Goal: Information Seeking & Learning: Learn about a topic

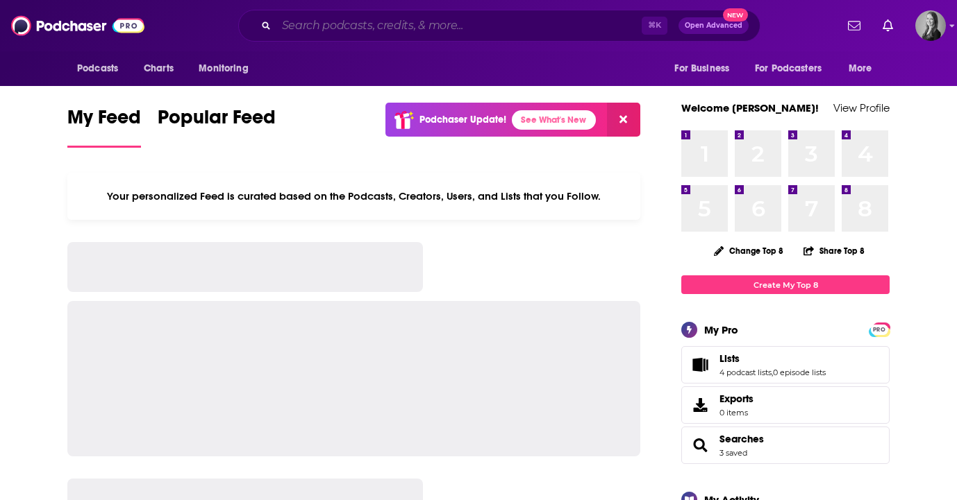
click at [432, 31] on input "Search podcasts, credits, & more..." at bounding box center [458, 26] width 365 height 22
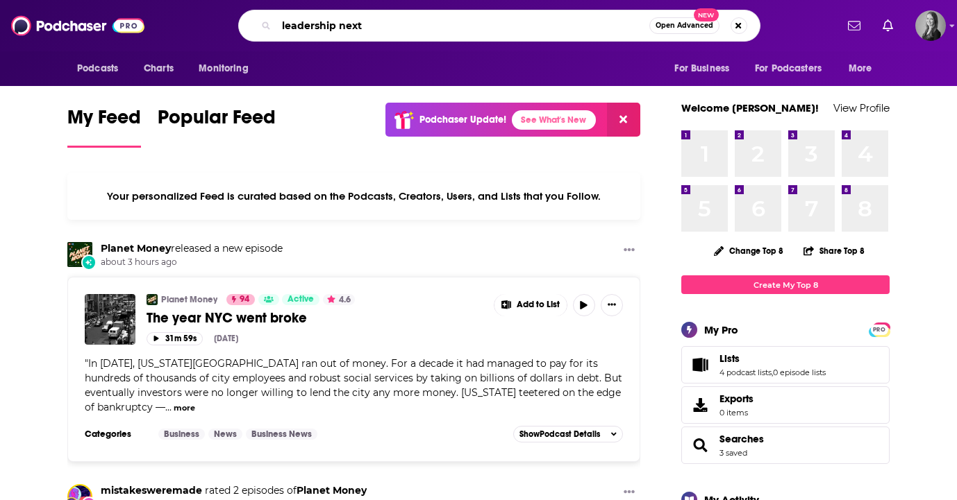
type input "leadership next"
click at [438, 37] on div "leadership next Open Advanced New" at bounding box center [499, 26] width 522 height 32
click at [433, 28] on input "leadership next" at bounding box center [462, 26] width 373 height 22
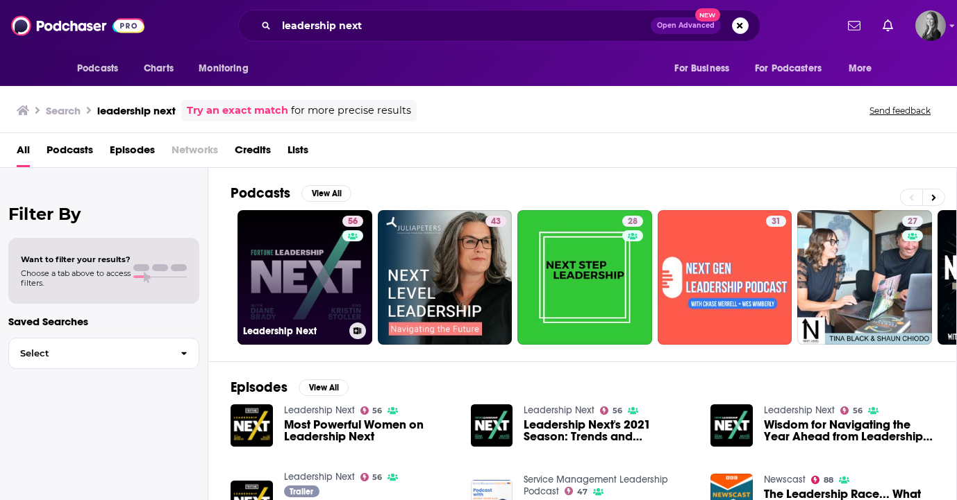
click at [317, 248] on link "56 Leadership Next" at bounding box center [304, 277] width 135 height 135
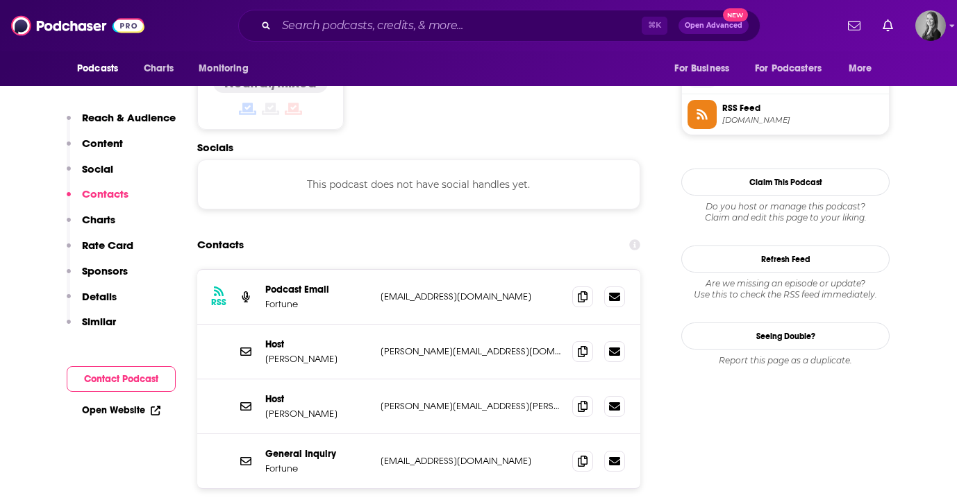
scroll to position [1182, 0]
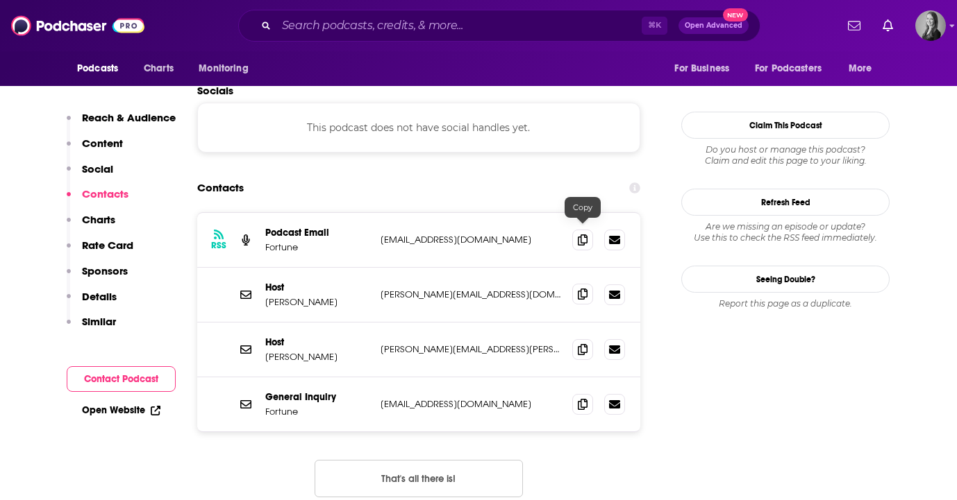
click at [583, 289] on icon at bounding box center [583, 294] width 10 height 11
click at [619, 345] on icon at bounding box center [614, 349] width 11 height 8
click at [584, 344] on icon at bounding box center [583, 349] width 10 height 11
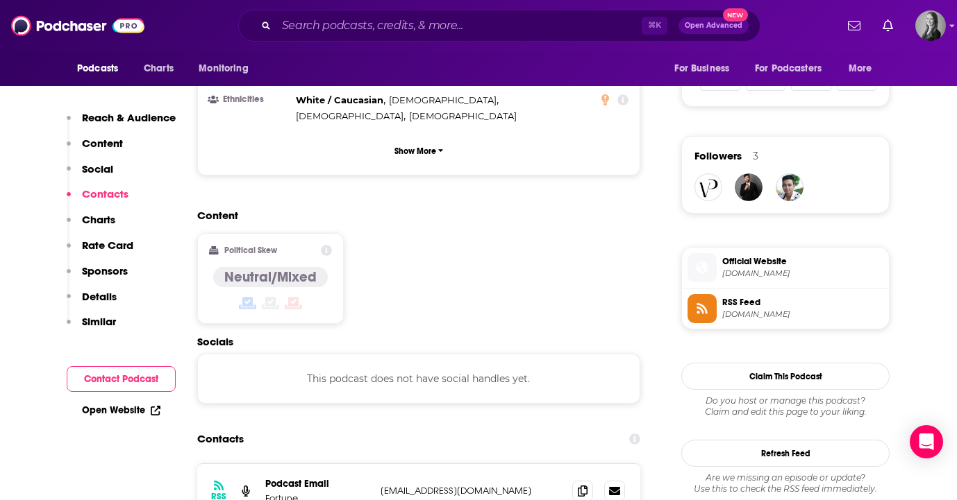
scroll to position [928, 0]
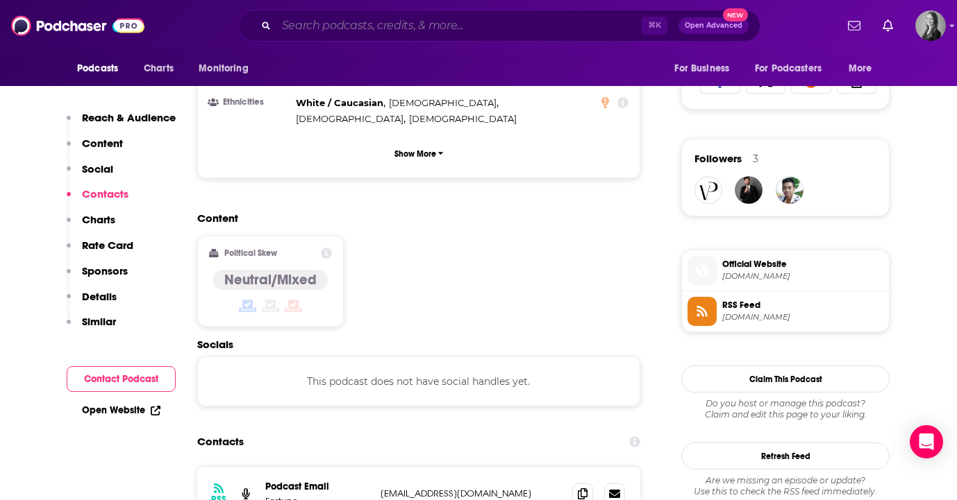
click at [416, 19] on input "Search podcasts, credits, & more..." at bounding box center [458, 26] width 365 height 22
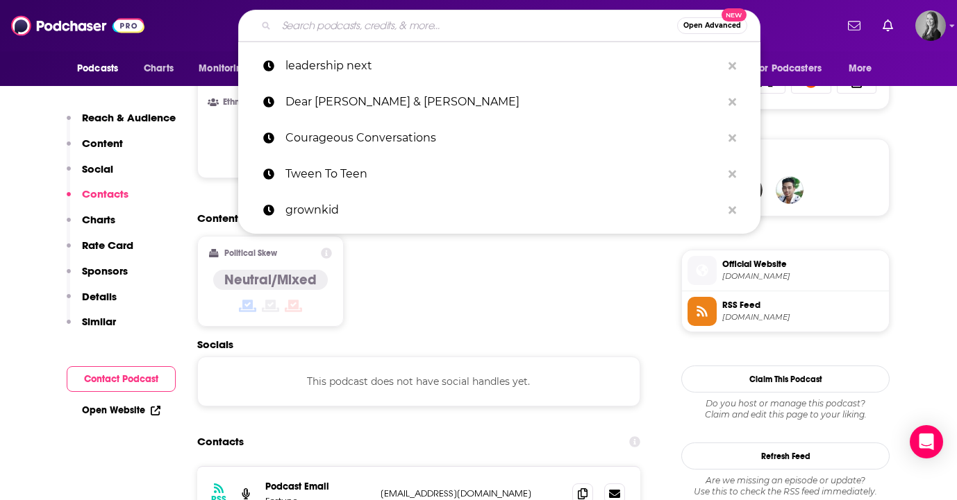
paste input "Outside Podcast"
type input "Outside Podcast"
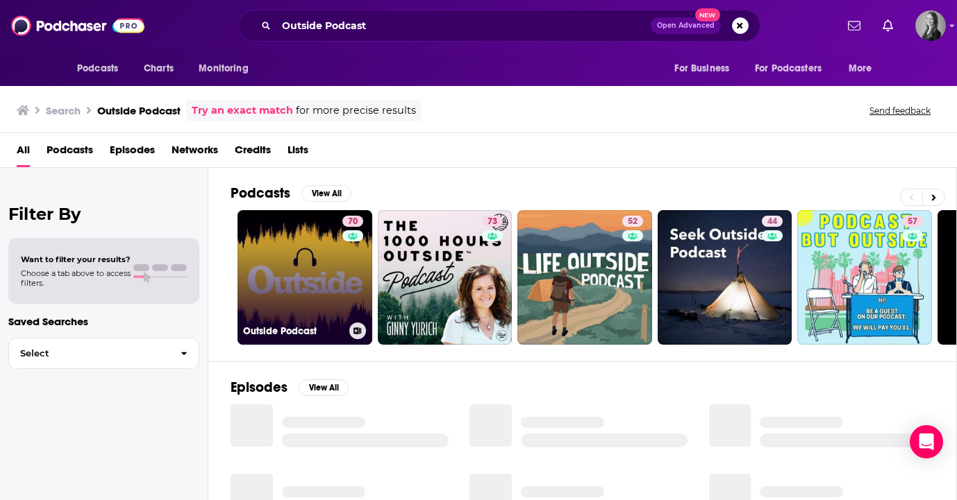
click at [283, 260] on link "70 Outside Podcast" at bounding box center [304, 277] width 135 height 135
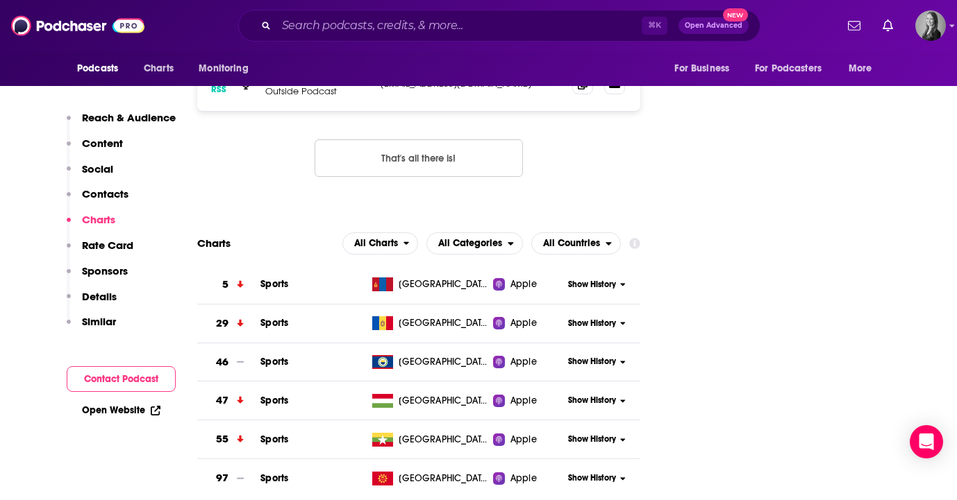
scroll to position [1319, 0]
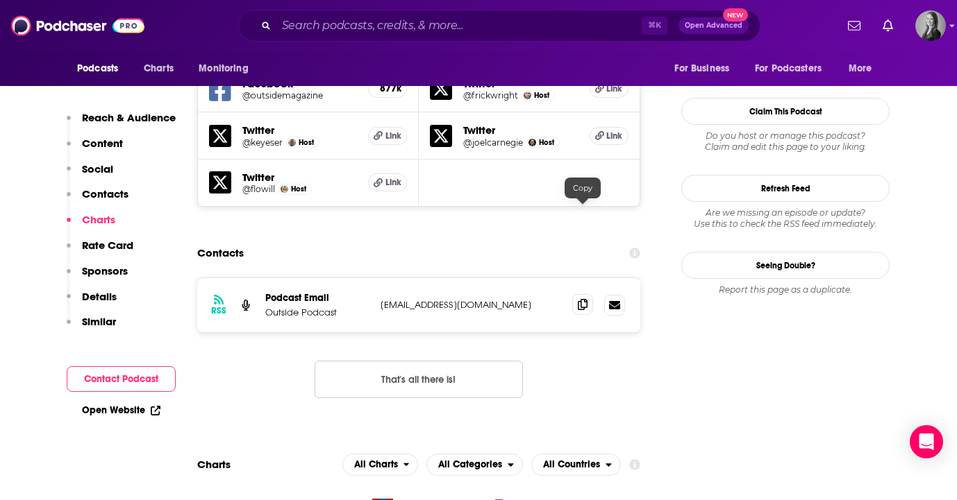
click at [587, 294] on span at bounding box center [582, 304] width 21 height 21
click at [602, 240] on div "Contacts" at bounding box center [418, 253] width 443 height 26
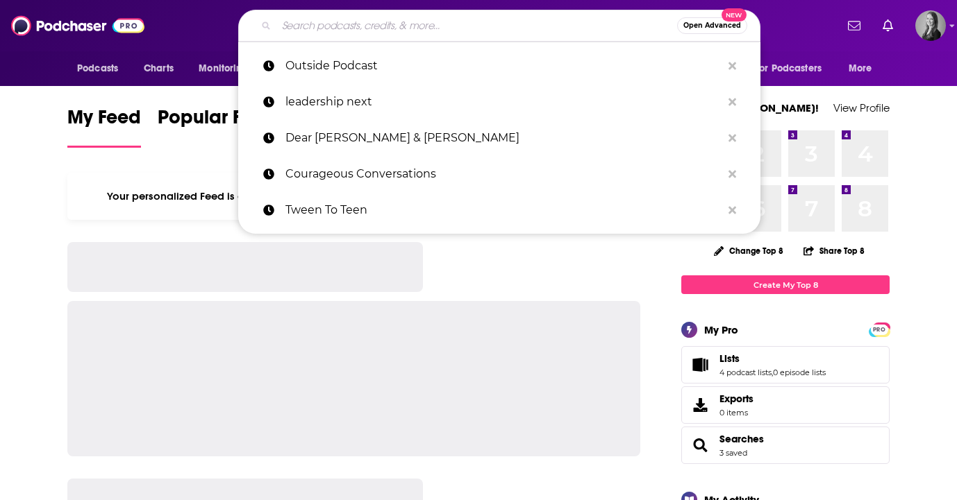
click at [322, 33] on input "Search podcasts, credits, & more..." at bounding box center [476, 26] width 401 height 22
paste input "[URL][DOMAIN_NAME]"
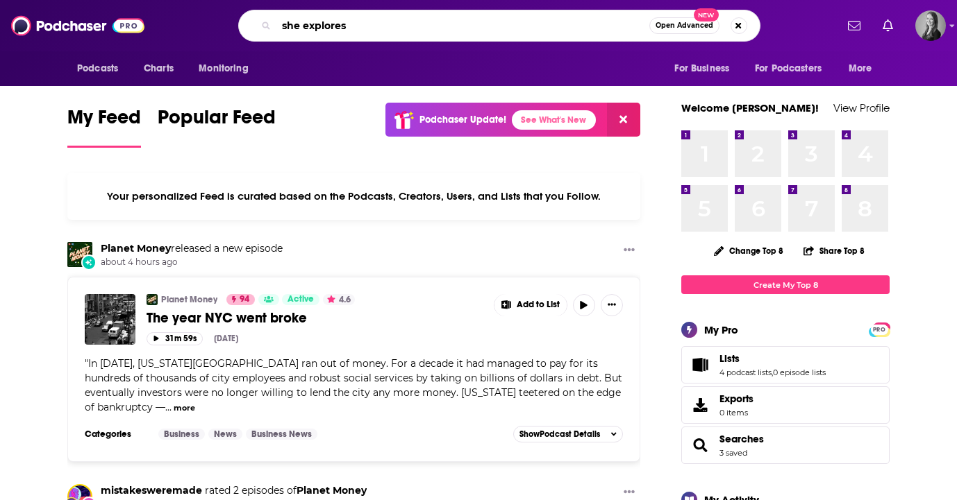
click at [322, 33] on input "she explores" at bounding box center [462, 26] width 373 height 22
click at [346, 18] on input "she explores" at bounding box center [462, 26] width 373 height 22
type input "she explores"
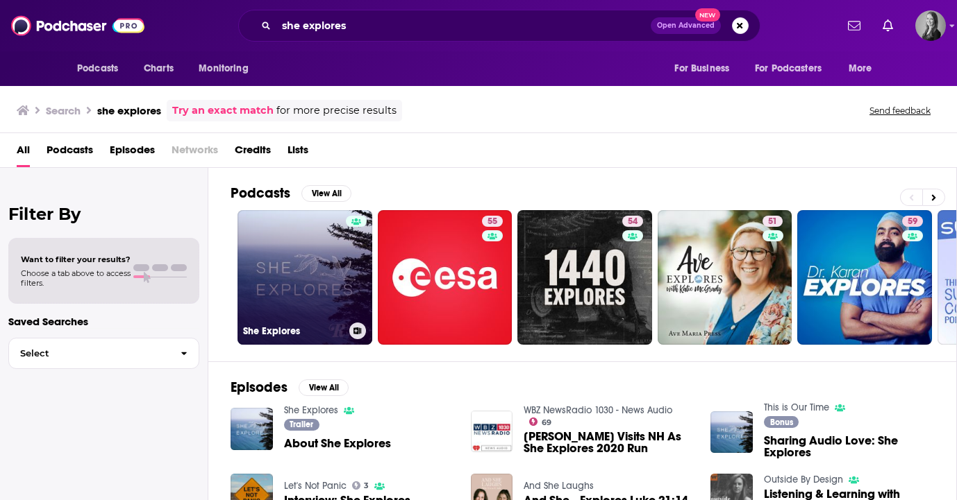
click at [306, 256] on link "She Explores" at bounding box center [304, 277] width 135 height 135
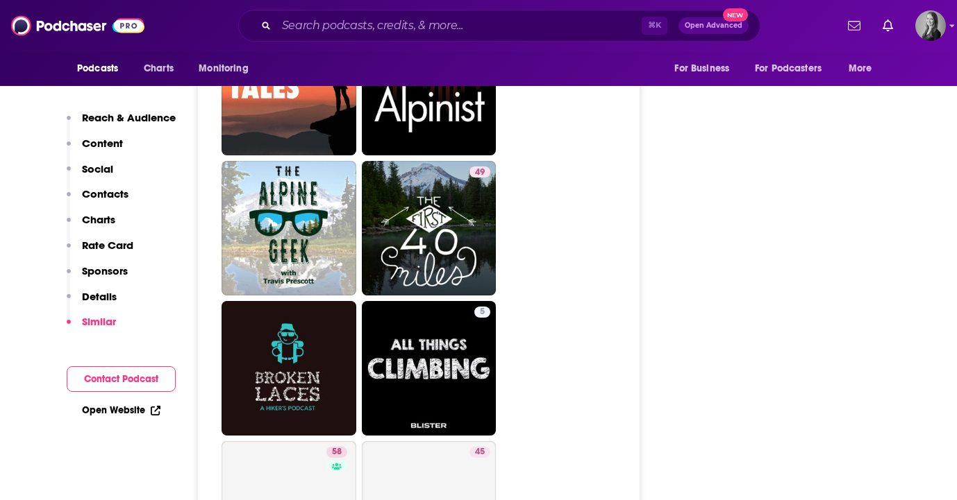
scroll to position [3963, 0]
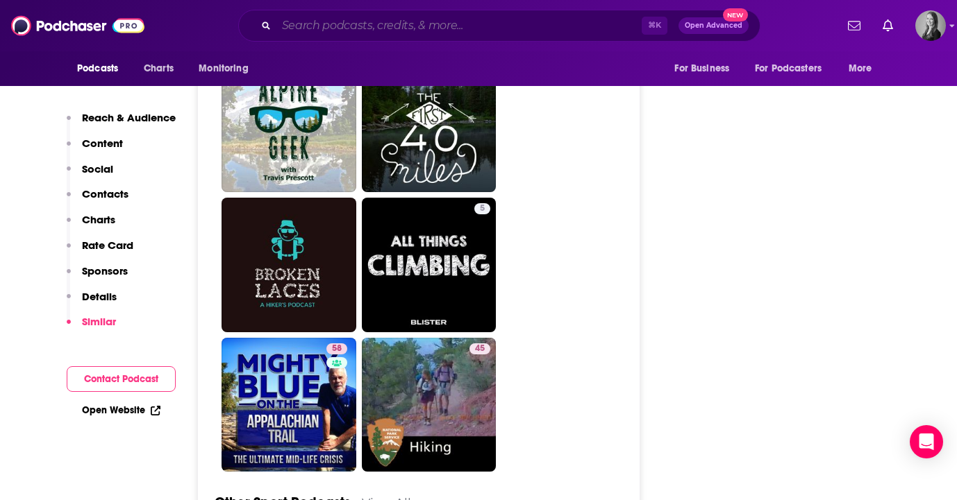
click at [462, 24] on input "Search podcasts, credits, & more..." at bounding box center [458, 26] width 365 height 22
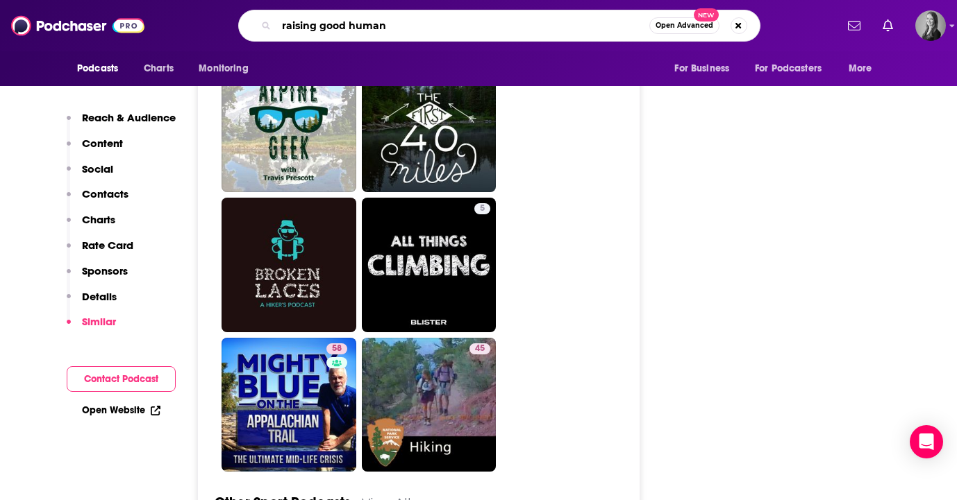
type input "raising good humans"
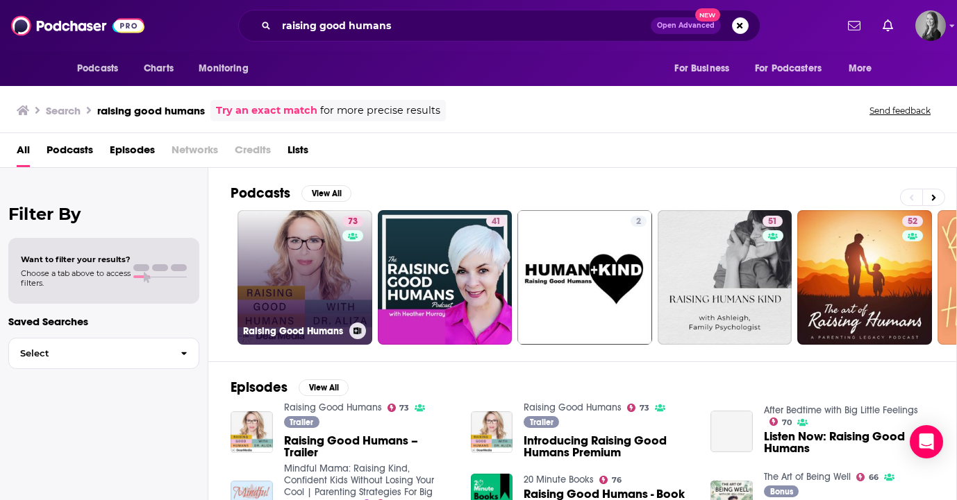
click at [307, 266] on link "73 Raising Good Humans" at bounding box center [304, 277] width 135 height 135
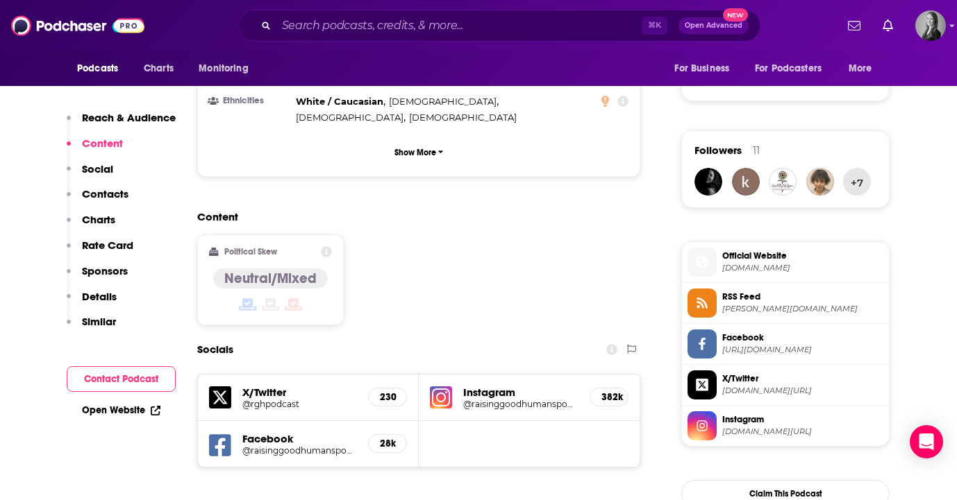
scroll to position [1270, 0]
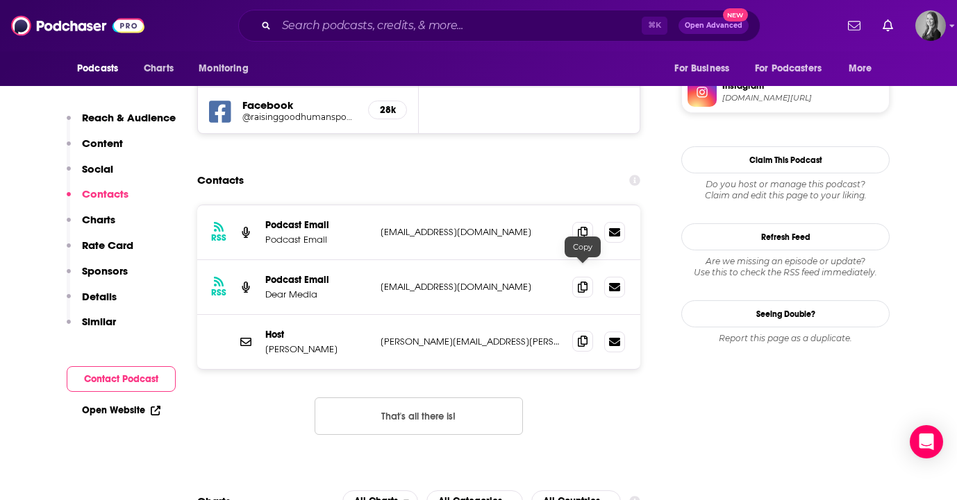
click at [580, 336] on icon at bounding box center [583, 341] width 10 height 11
click at [406, 26] on input "Search podcasts, credits, & more..." at bounding box center [458, 26] width 365 height 22
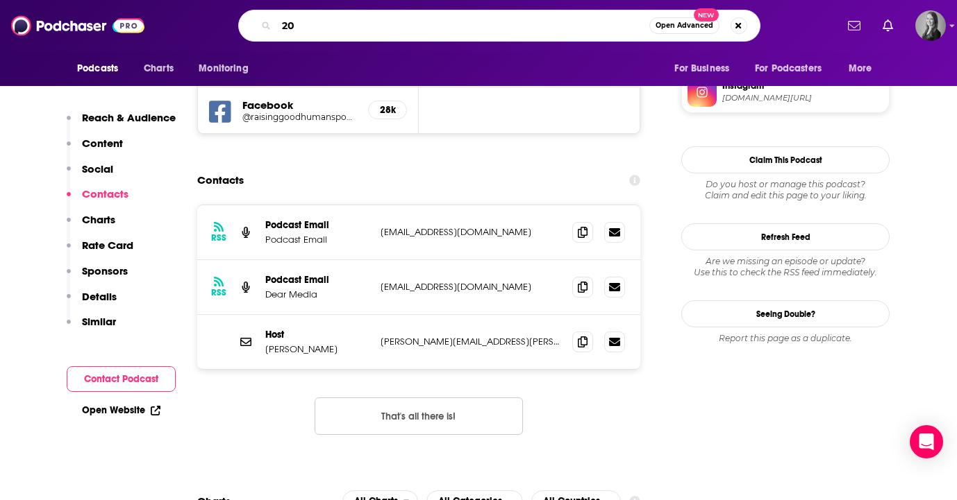
type input "2"
type input "1000 hours outside"
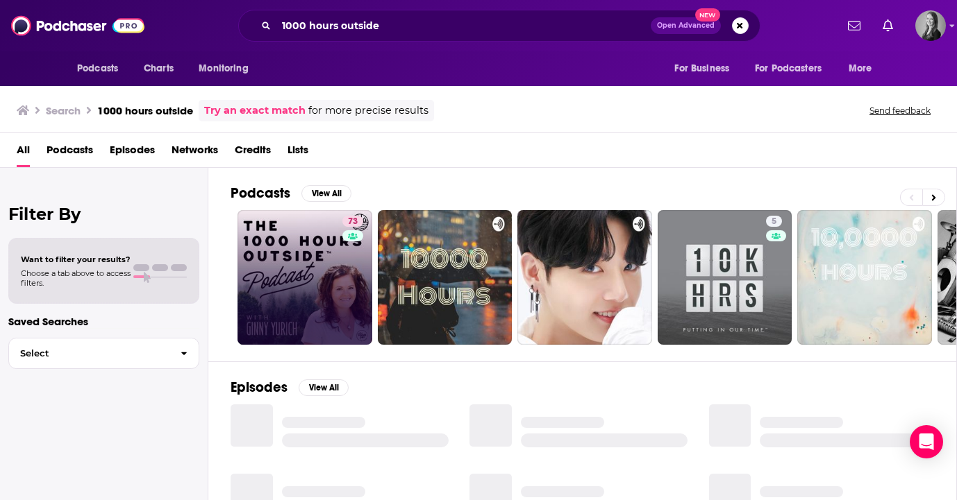
click at [319, 255] on link "73" at bounding box center [304, 277] width 135 height 135
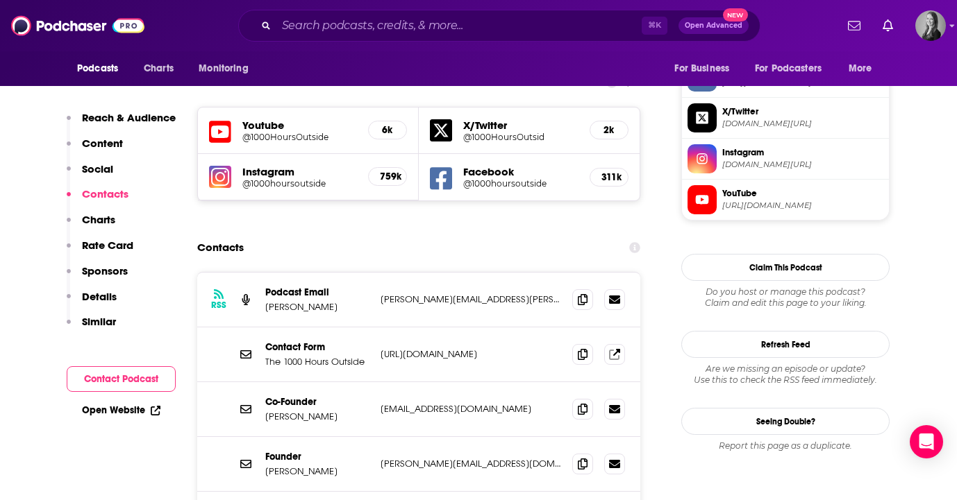
scroll to position [1231, 0]
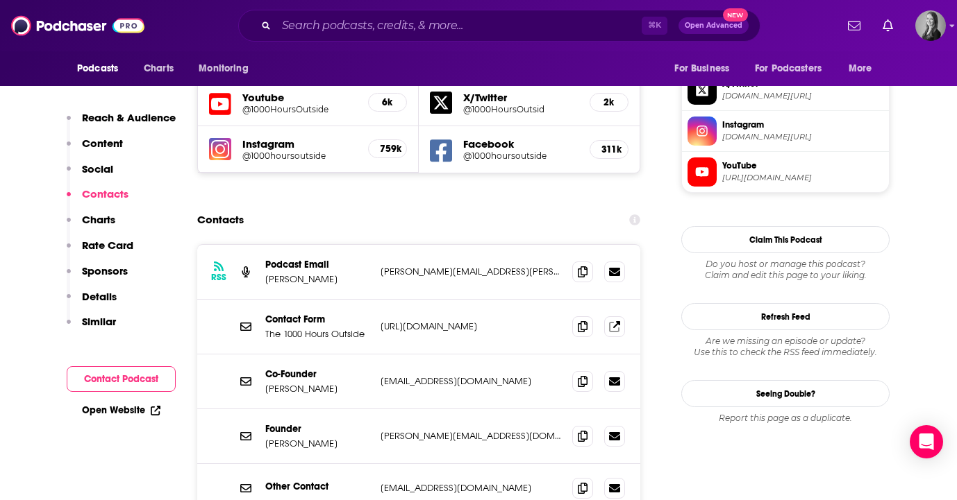
click at [515, 321] on p "[URL][DOMAIN_NAME]" at bounding box center [470, 327] width 180 height 12
click at [580, 266] on icon at bounding box center [583, 271] width 10 height 11
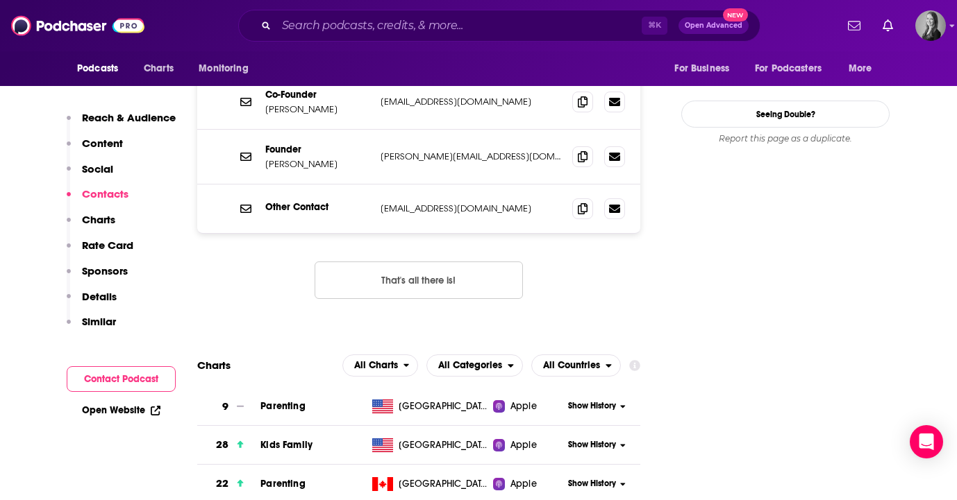
click at [108, 323] on p "Similar" at bounding box center [99, 321] width 34 height 13
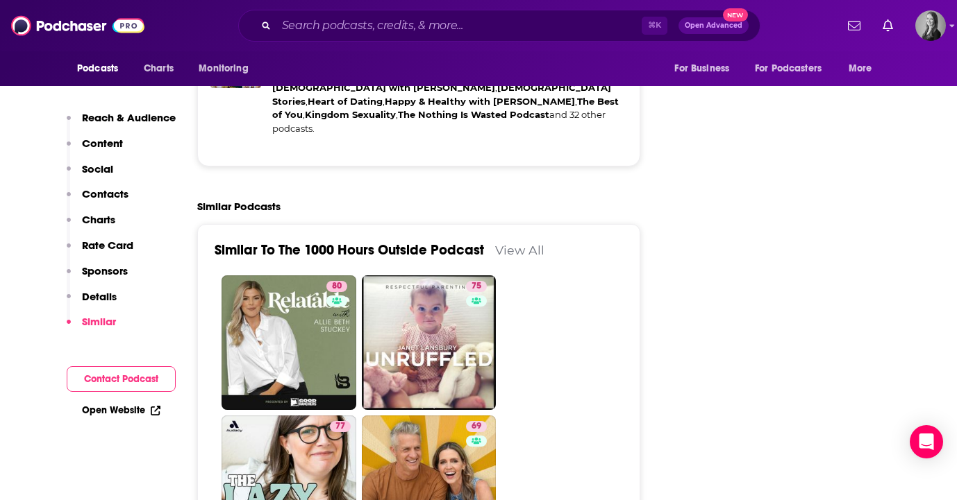
scroll to position [3290, 0]
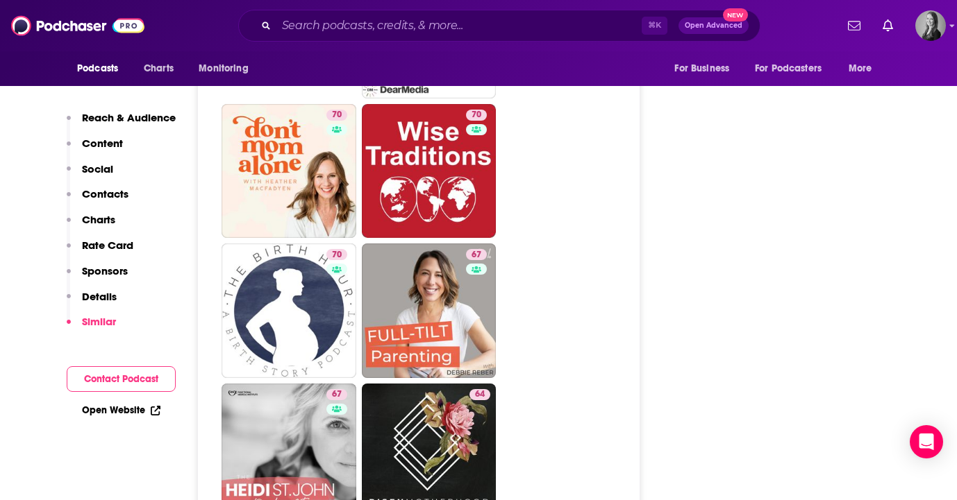
scroll to position [3881, 0]
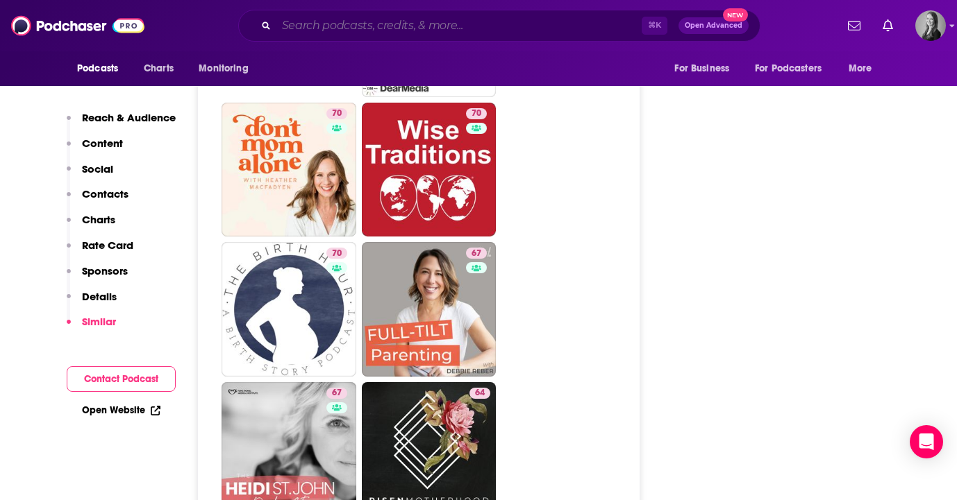
click at [450, 33] on input "Search podcasts, credits, & more..." at bounding box center [458, 26] width 365 height 22
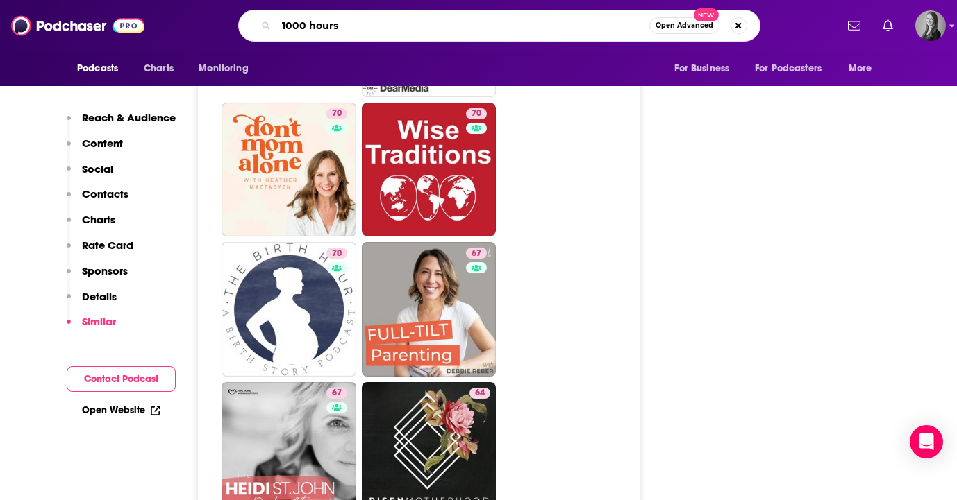
type input "1000 hours"
click at [687, 191] on div "Follow Rate Play Apps List Bookmark Share Tell Me Why Contact This Podcast Expo…" at bounding box center [785, 454] width 208 height 8241
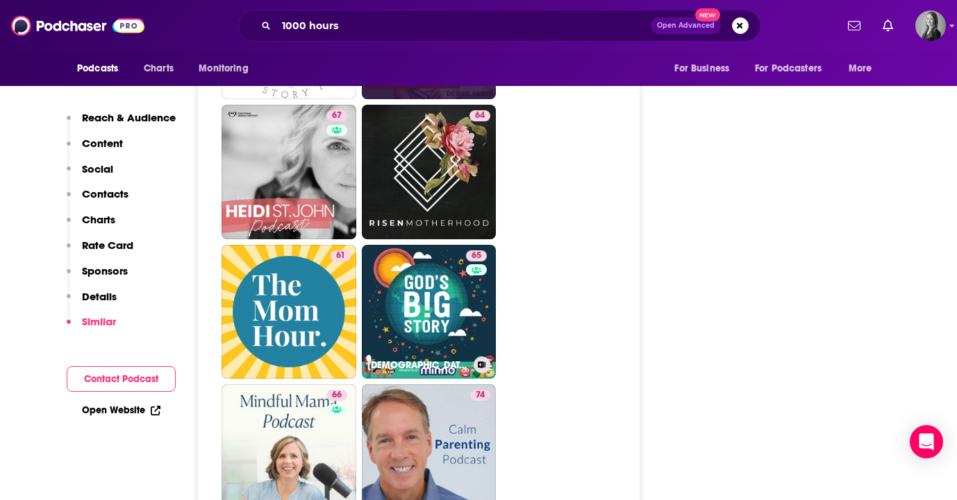
scroll to position [4193, 0]
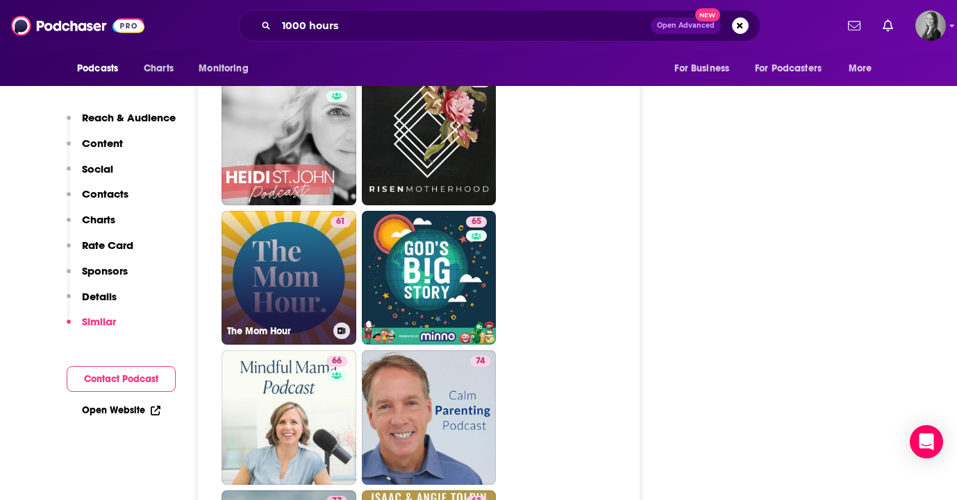
click at [318, 258] on link "61 The Mom Hour" at bounding box center [288, 278] width 135 height 135
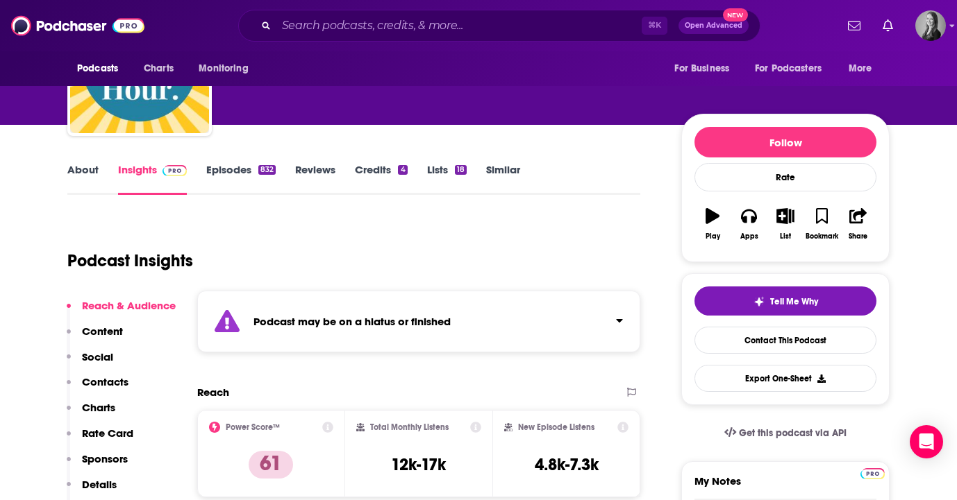
scroll to position [179, 0]
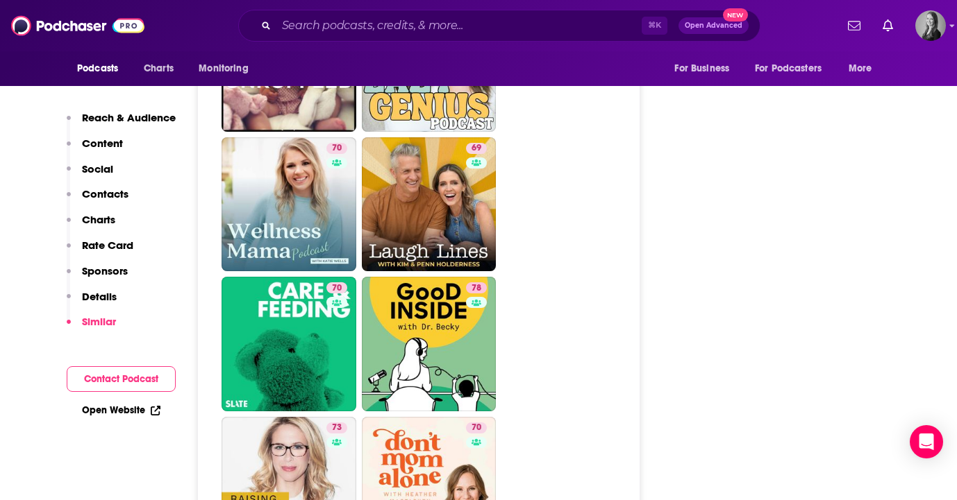
scroll to position [3569, 0]
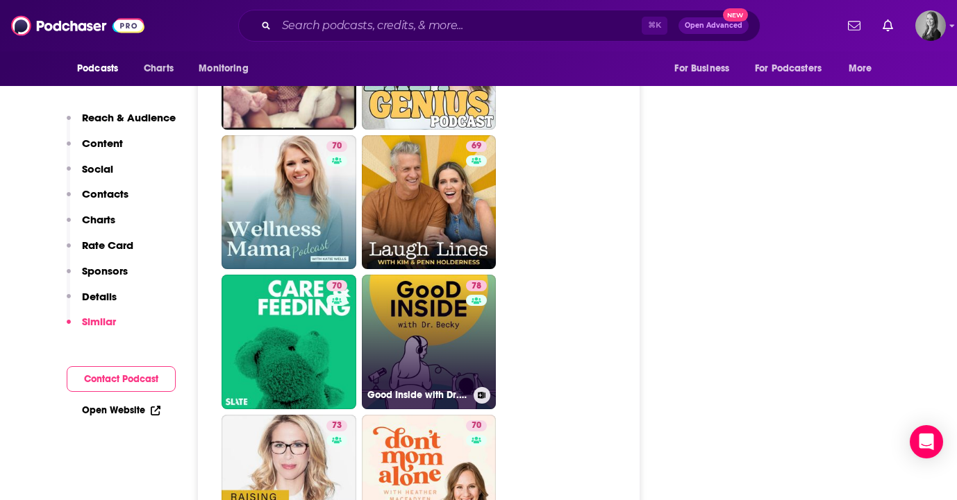
click at [458, 328] on link "78 Good Inside with Dr. [PERSON_NAME]" at bounding box center [429, 342] width 135 height 135
type input "[URL][DOMAIN_NAME][PERSON_NAME]"
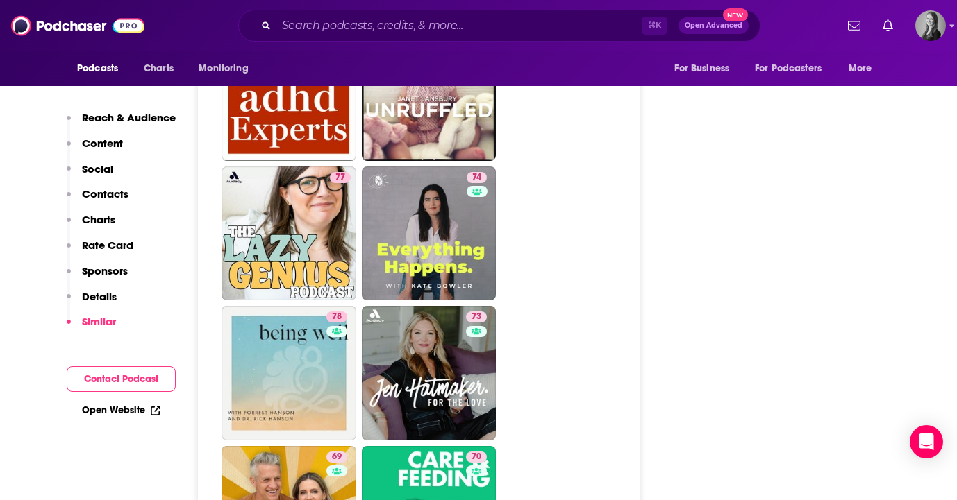
scroll to position [3913, 0]
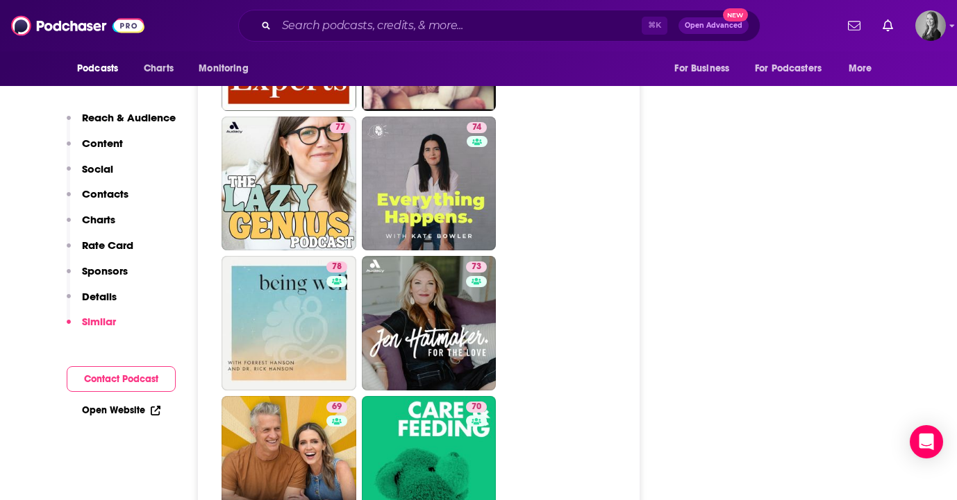
click at [99, 116] on p "Reach & Audience" at bounding box center [129, 117] width 94 height 13
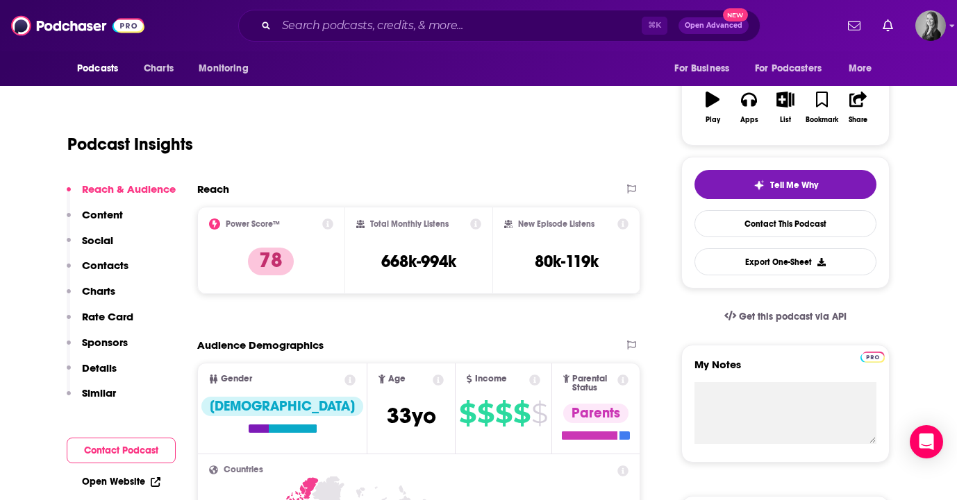
scroll to position [208, 0]
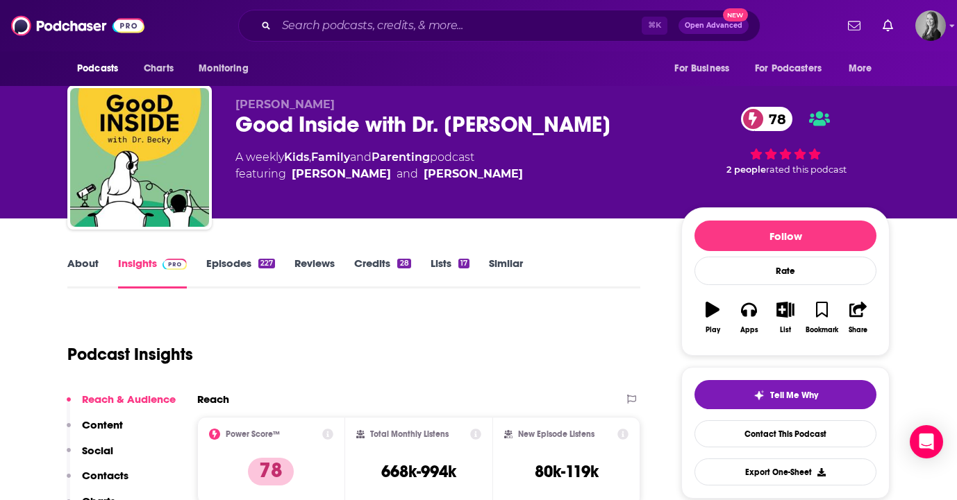
scroll to position [5, 0]
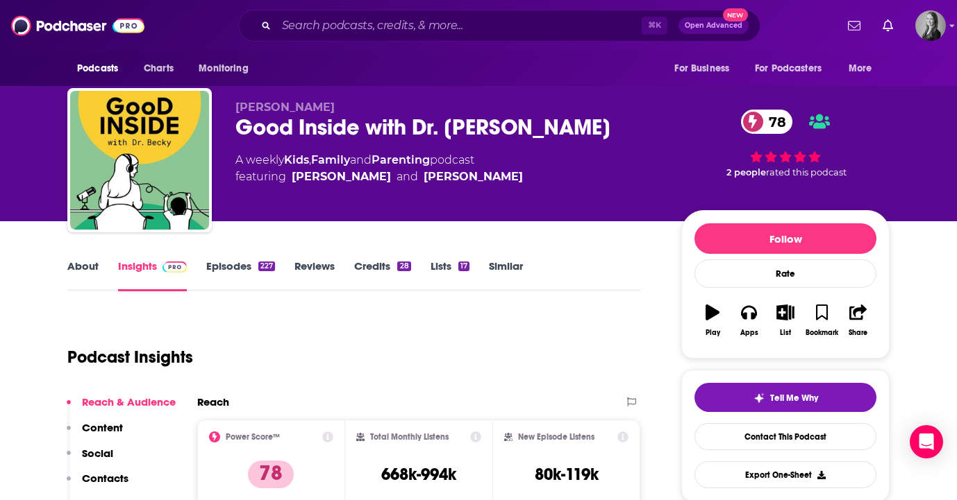
click at [233, 277] on link "Episodes 227" at bounding box center [240, 276] width 69 height 32
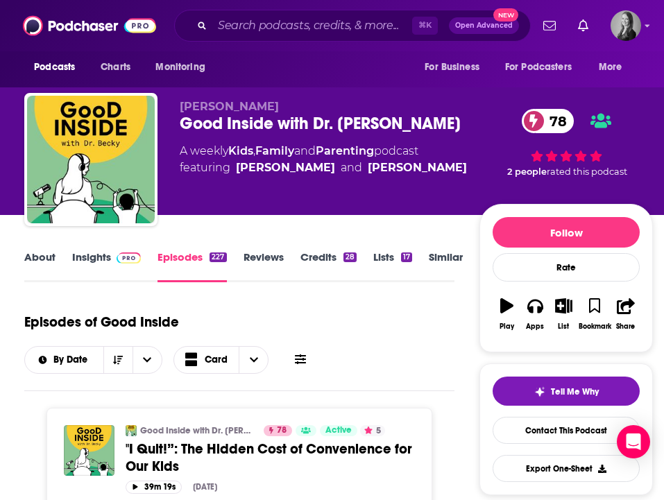
click at [99, 263] on link "Insights" at bounding box center [106, 267] width 69 height 32
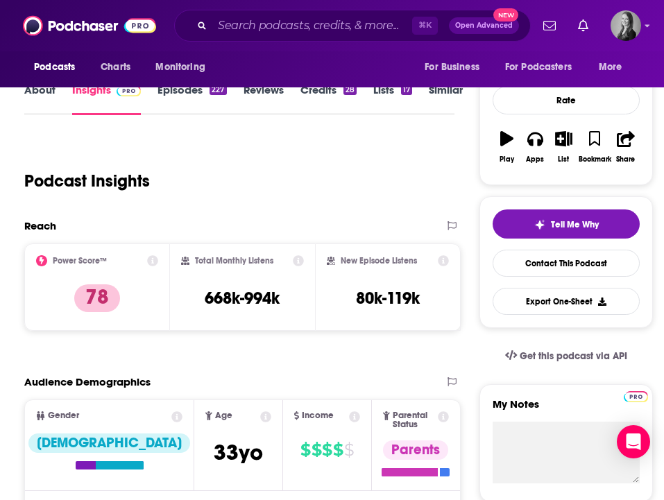
scroll to position [169, 0]
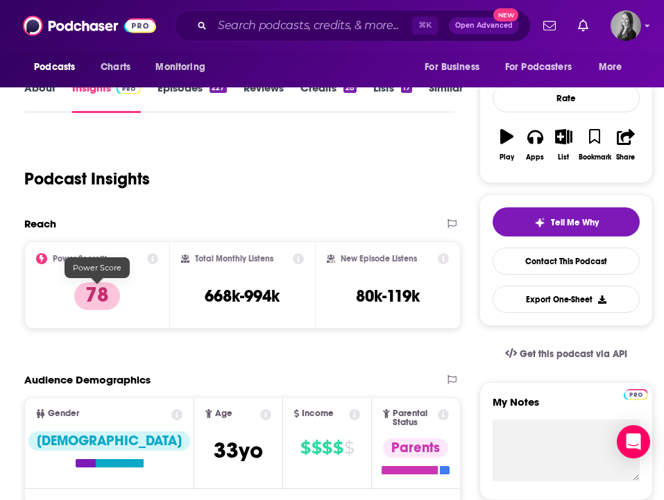
click at [157, 203] on div "Podcast Insights" at bounding box center [233, 170] width 419 height 71
click at [215, 208] on div "Podcast Insights" at bounding box center [239, 176] width 430 height 82
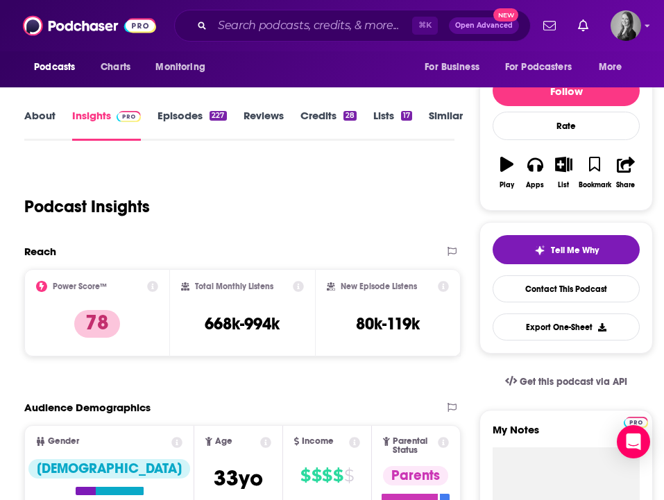
scroll to position [0, 0]
